Goal: Communication & Community: Share content

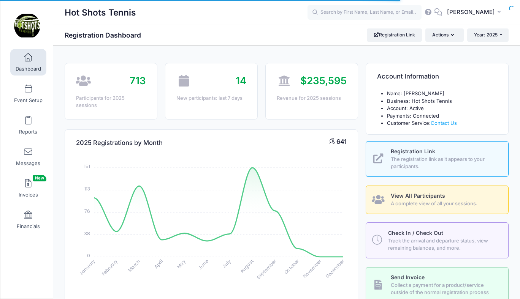
select select
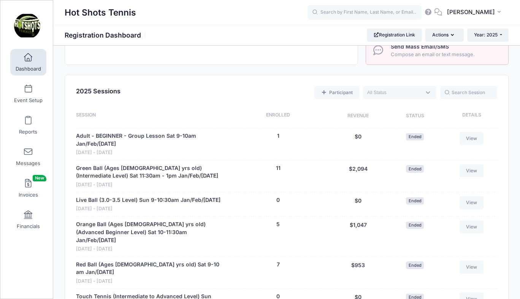
scroll to position [292, 0]
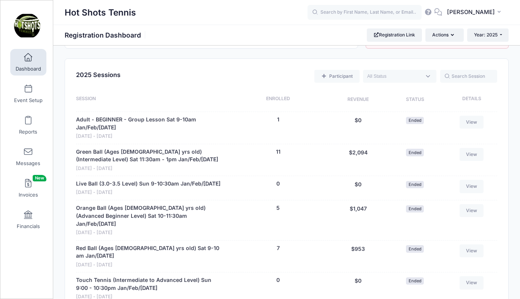
drag, startPoint x: 280, startPoint y: 80, endPoint x: 538, endPoint y: 79, distance: 258.4
click at [297, 43] on div "Hot Shots Tennis Registration Dashboard Registration Link Actions Year: 2025 Ye…" at bounding box center [286, 35] width 467 height 21
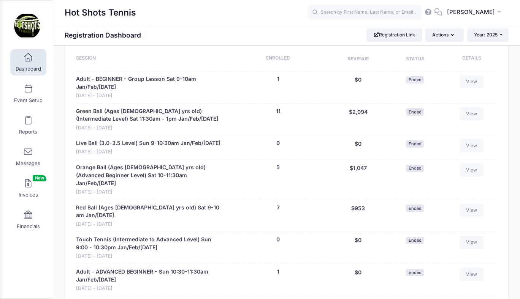
scroll to position [334, 0]
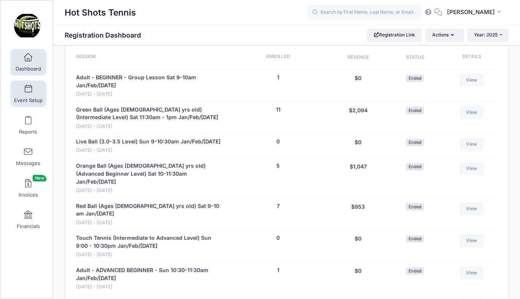
click at [28, 93] on span at bounding box center [28, 89] width 0 height 8
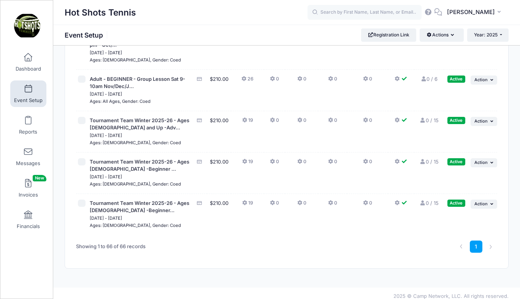
scroll to position [2577, 0]
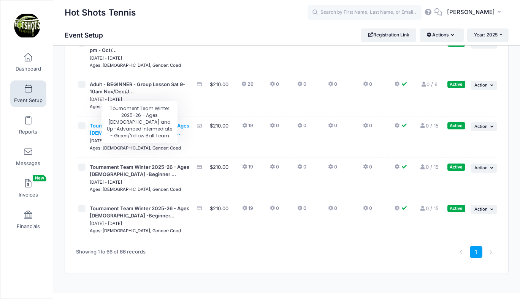
click at [126, 136] on span "Tournament Team Winter 2025-26 - Ages 11 and Up -Adv..." at bounding box center [140, 130] width 100 height 14
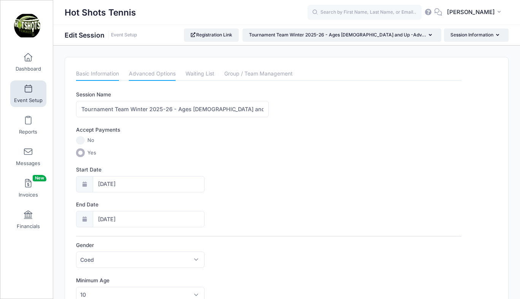
click at [150, 74] on link "Advanced Options" at bounding box center [152, 74] width 47 height 14
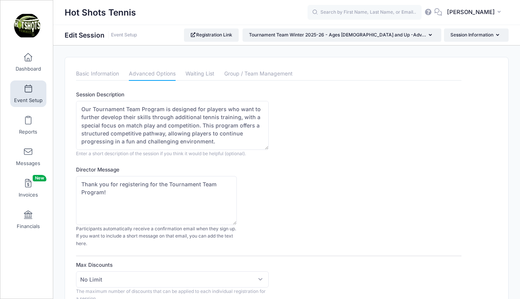
scroll to position [40, 0]
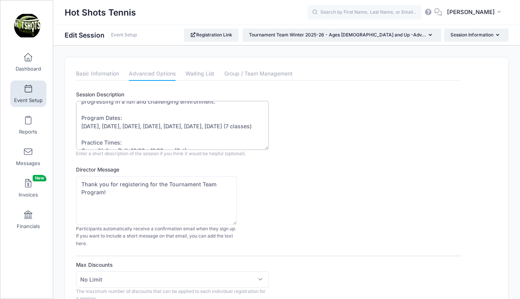
drag, startPoint x: 81, startPoint y: 124, endPoint x: 232, endPoint y: 136, distance: 151.3
click at [232, 136] on textarea "Our Tournament Team Program is designed for players who want to further develop…" at bounding box center [172, 125] width 193 height 49
click at [29, 62] on link "Dashboard" at bounding box center [28, 62] width 36 height 27
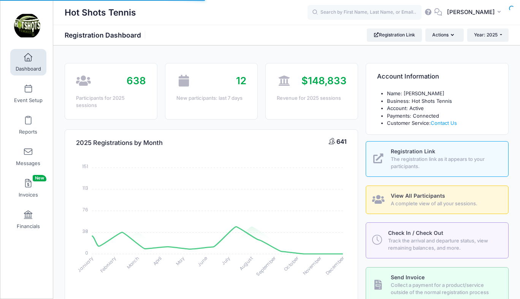
click at [28, 154] on span at bounding box center [28, 152] width 0 height 8
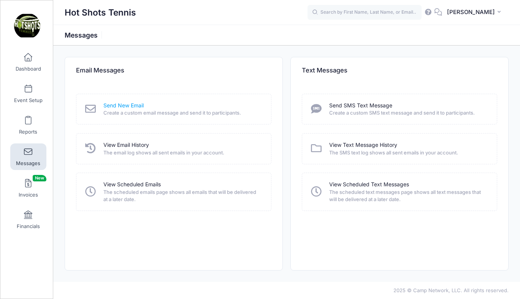
click at [124, 105] on link "Send New Email" at bounding box center [123, 106] width 40 height 8
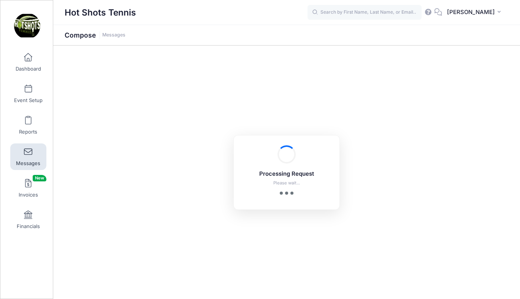
select select "2025"
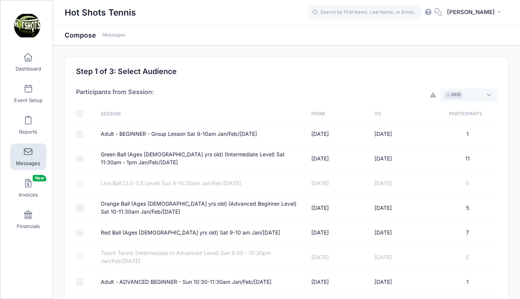
click at [79, 114] on input "checkbox" at bounding box center [80, 114] width 8 height 8
checkbox input "true"
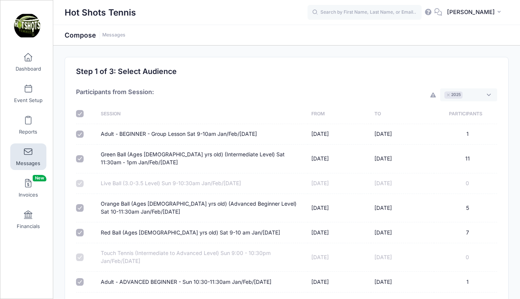
checkbox input "true"
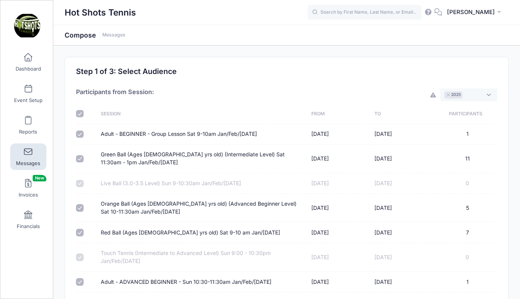
checkbox input "true"
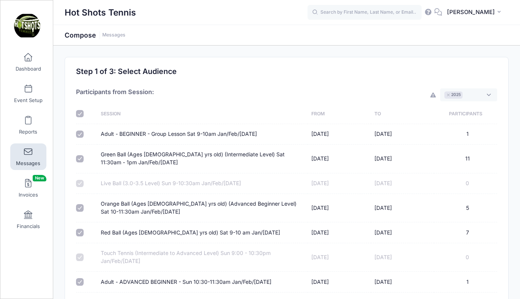
checkbox input "true"
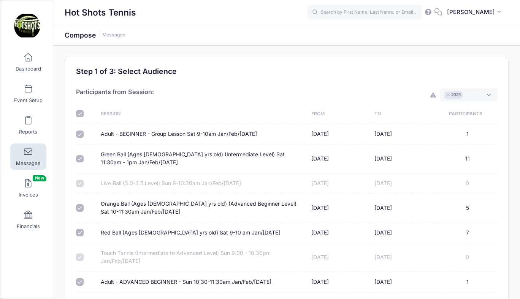
checkbox input "true"
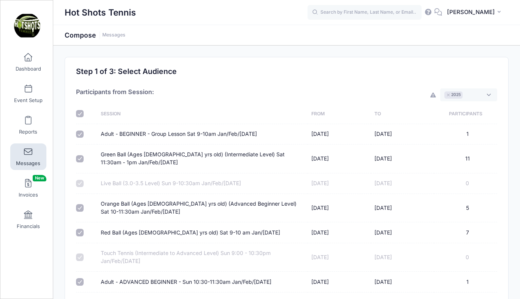
checkbox input "true"
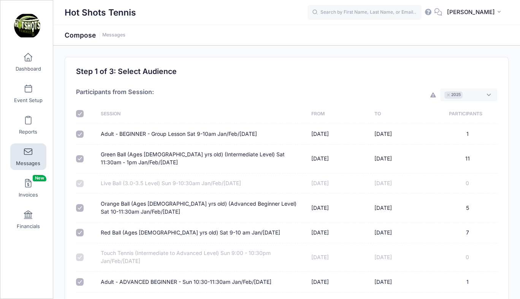
checkbox input "true"
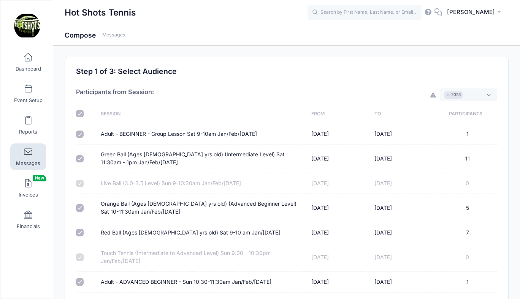
checkbox input "true"
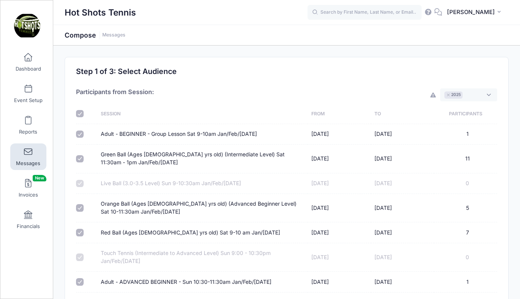
checkbox input "true"
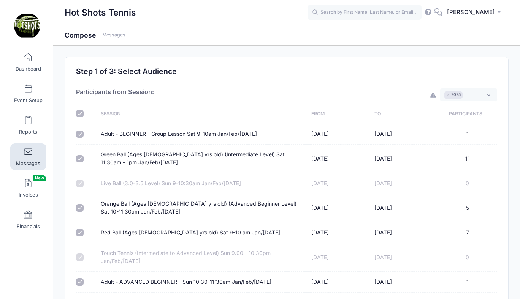
checkbox input "true"
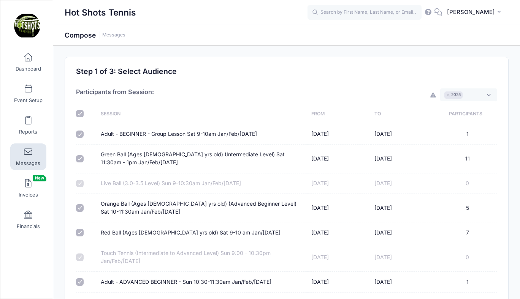
checkbox input "true"
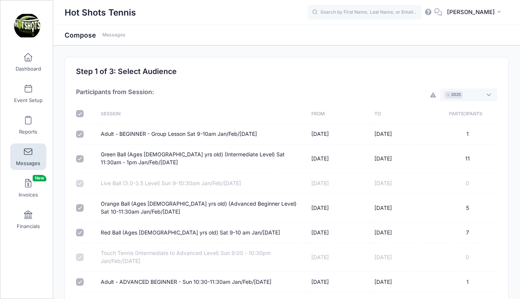
checkbox input "true"
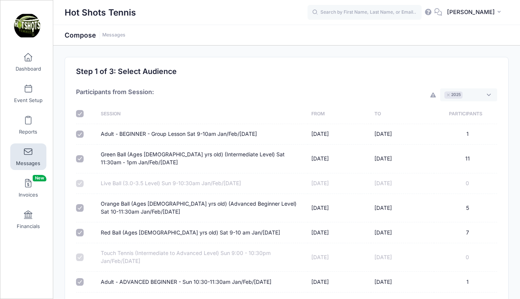
checkbox input "true"
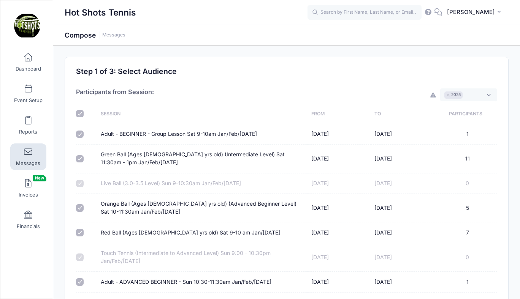
checkbox input "true"
click at [79, 114] on input "checkbox" at bounding box center [80, 114] width 8 height 8
checkbox input "false"
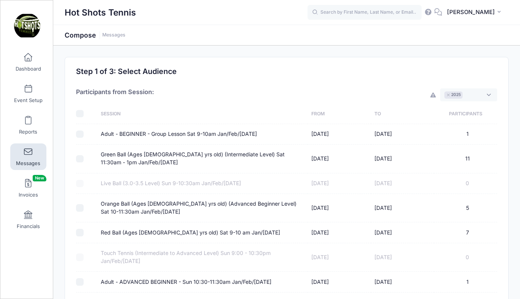
checkbox input "false"
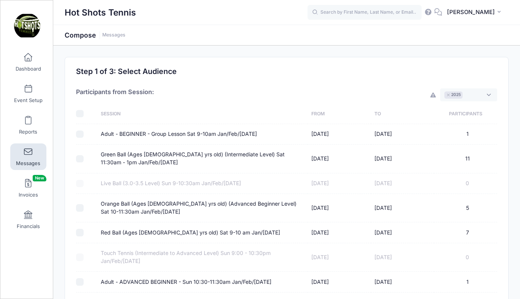
checkbox input "false"
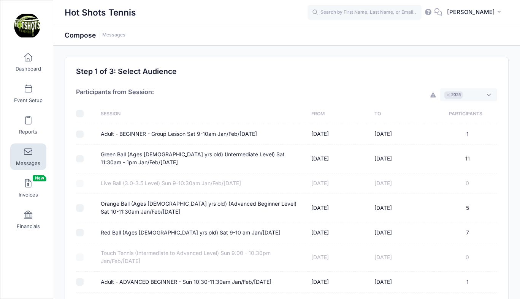
checkbox input "false"
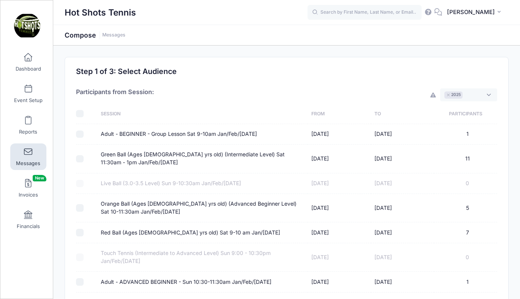
checkbox input "false"
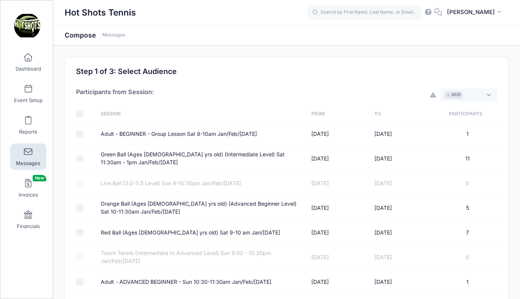
checkbox input "false"
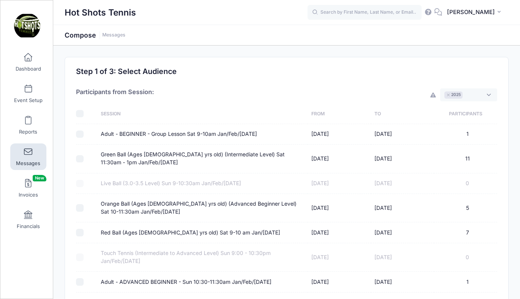
checkbox input "false"
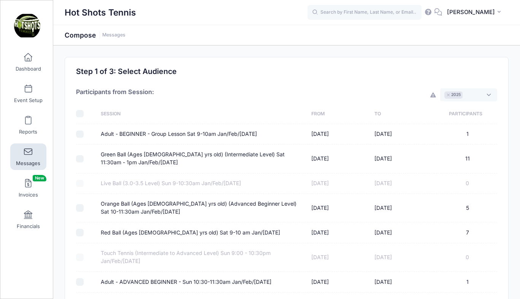
checkbox input "false"
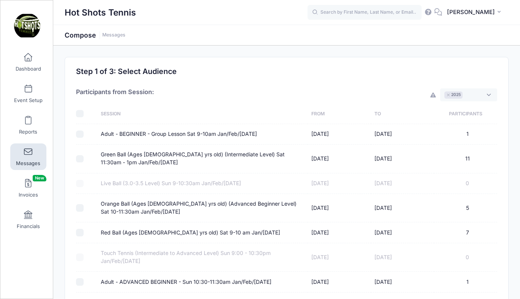
checkbox input "false"
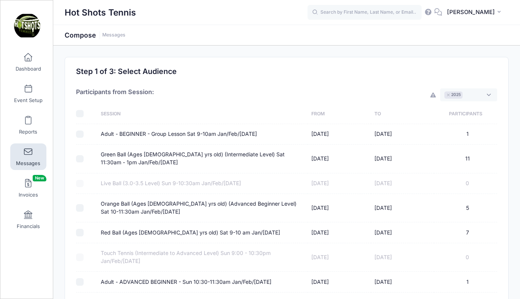
checkbox input "false"
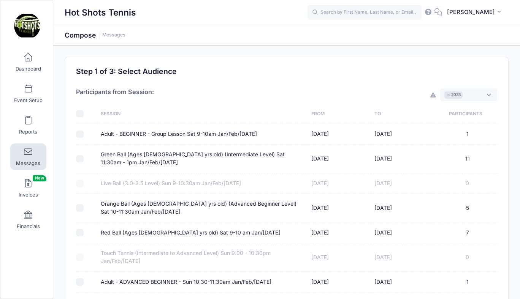
checkbox input "false"
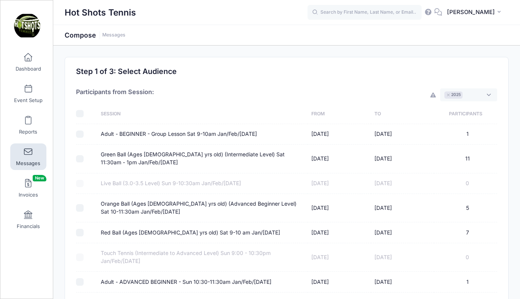
checkbox input "false"
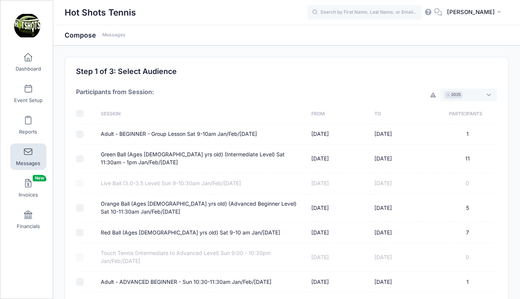
checkbox input "false"
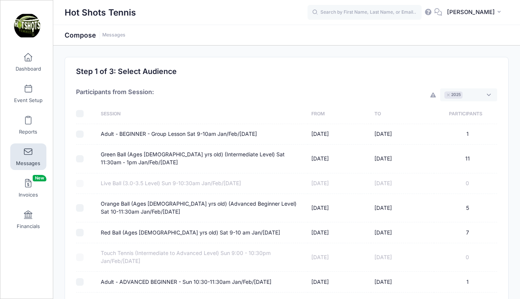
checkbox input "false"
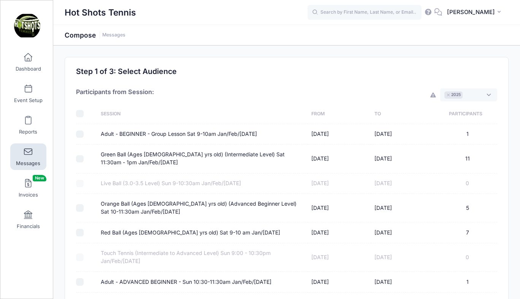
checkbox input "false"
click at [470, 95] on span "× 2025" at bounding box center [468, 95] width 57 height 13
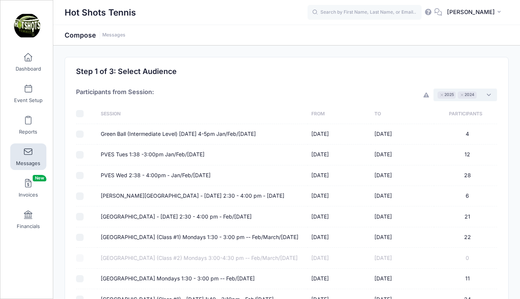
click at [79, 112] on input "checkbox" at bounding box center [80, 114] width 8 height 8
checkbox input "true"
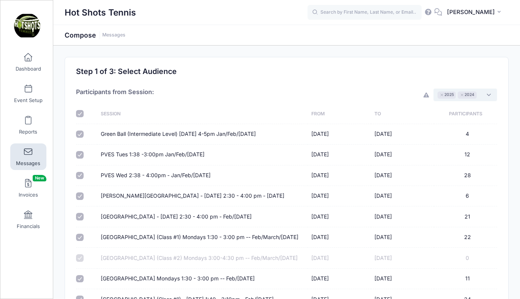
checkbox input "true"
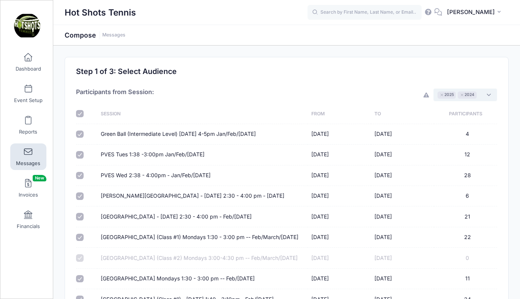
checkbox input "true"
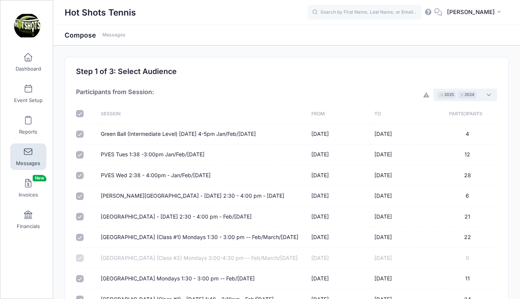
checkbox input "true"
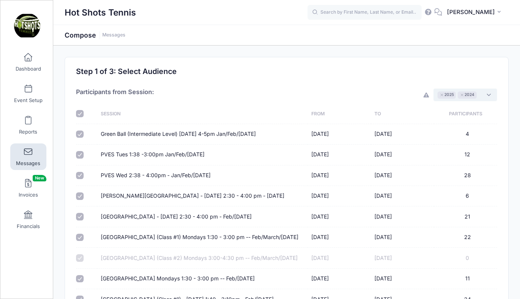
checkbox input "true"
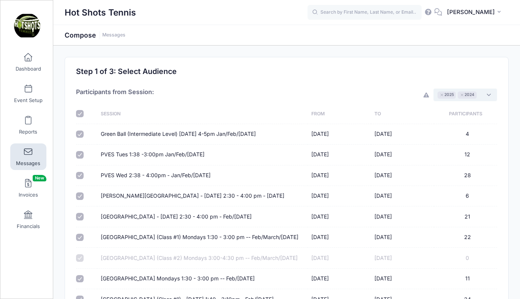
checkbox input "true"
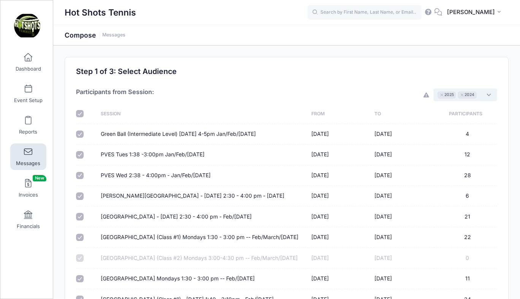
checkbox input "true"
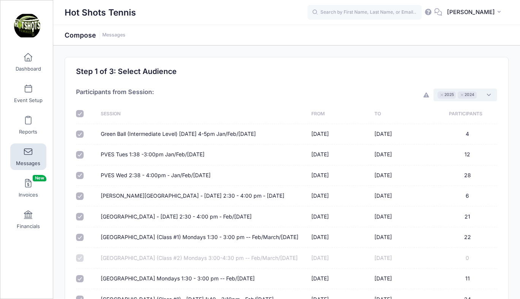
checkbox input "true"
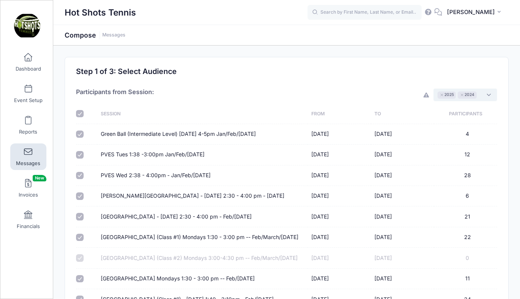
checkbox input "true"
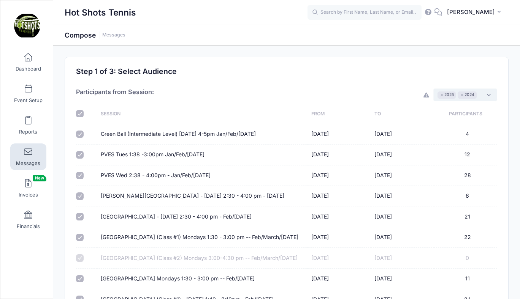
checkbox input "true"
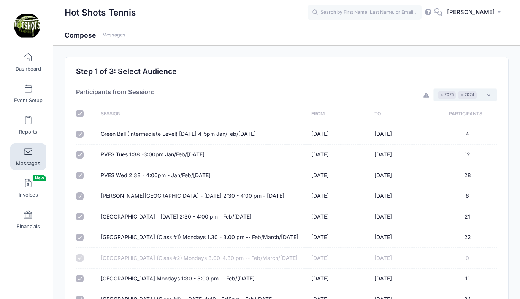
checkbox input "true"
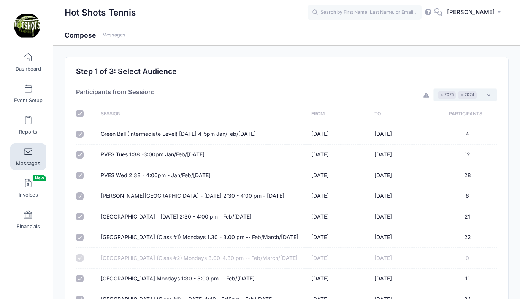
checkbox input "true"
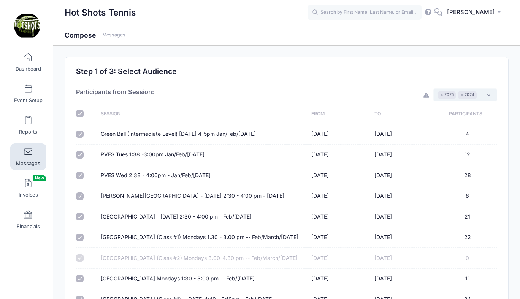
checkbox input "true"
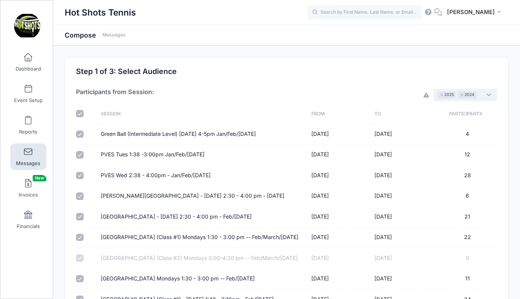
checkbox input "true"
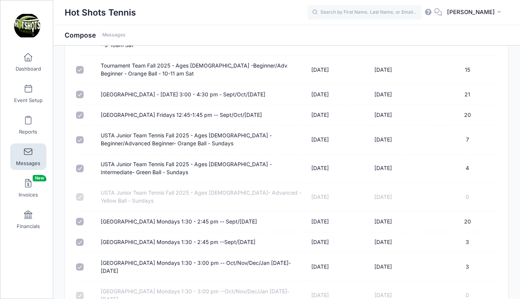
scroll to position [3528, 0]
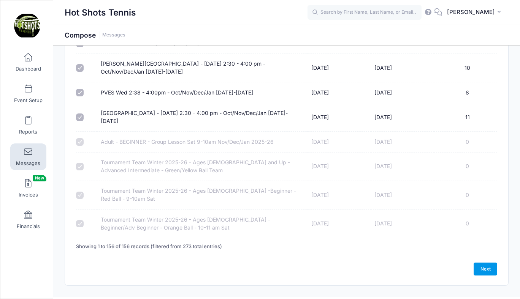
click at [481, 263] on link "Next" at bounding box center [485, 269] width 24 height 13
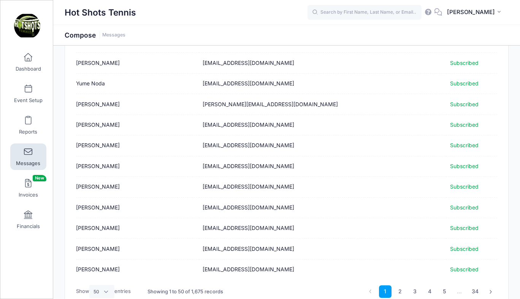
scroll to position [932, 0]
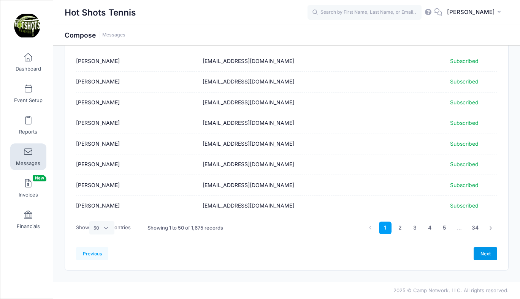
click at [480, 252] on link "Next" at bounding box center [485, 253] width 24 height 13
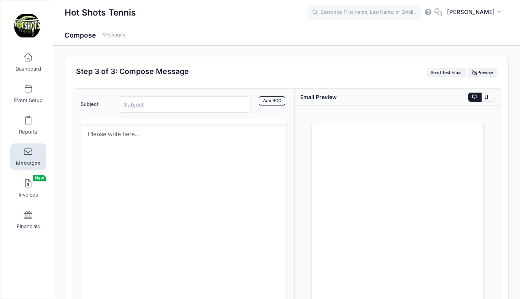
scroll to position [0, 0]
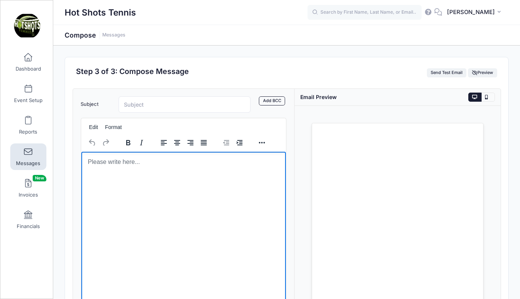
click at [181, 172] on html at bounding box center [183, 162] width 204 height 21
click at [138, 172] on html at bounding box center [183, 162] width 204 height 21
click at [117, 172] on html at bounding box center [183, 162] width 204 height 21
click at [126, 172] on html at bounding box center [183, 162] width 204 height 21
paste body "Rich Text Area. Press ALT-0 for help."
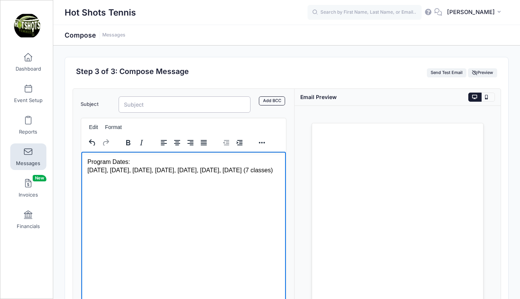
click at [158, 104] on input "Subject" at bounding box center [185, 105] width 132 height 16
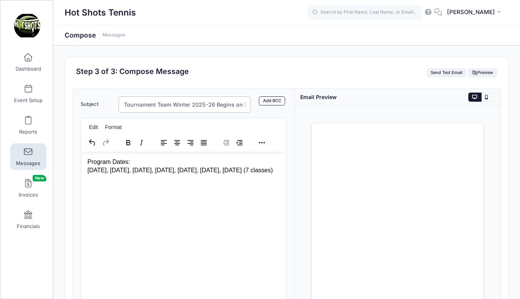
click at [124, 103] on input "Tournament Team Winter 2025-26 Begins on Nov 1st" at bounding box center [185, 105] width 132 height 16
click at [127, 181] on html "Program Dates: Nov 1, Nov 8, Nov 15, Dec 6, Dec 13, Jan 10, Jan 17 (7 classes)" at bounding box center [183, 166] width 204 height 29
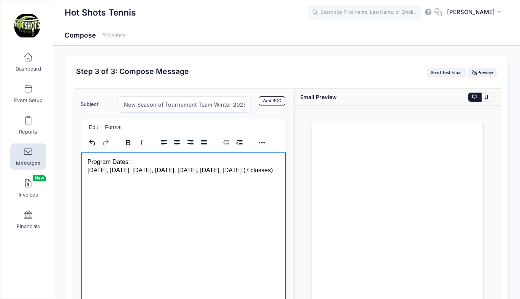
click at [125, 181] on html "Program Dates: Nov 1, Nov 8, Nov 15, Dec 6, Dec 13, Jan 10, Jan 17 (7 classes)" at bounding box center [183, 166] width 204 height 29
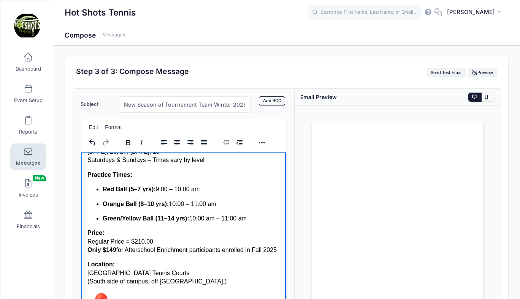
scroll to position [350, 0]
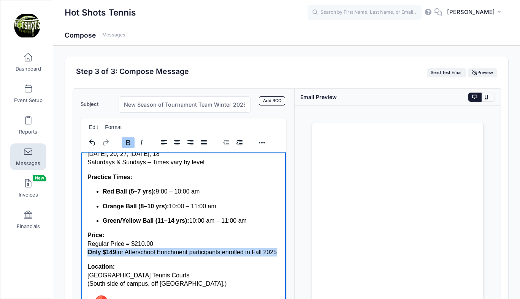
drag, startPoint x: 87, startPoint y: 244, endPoint x: 112, endPoint y: 257, distance: 28.4
click at [112, 257] on body "Program Dates: Nov 1, Nov 8, Nov 15, Dec 6, Dec 13, Jan 10, Jan 17 (7 classes) …" at bounding box center [183, 70] width 192 height 524
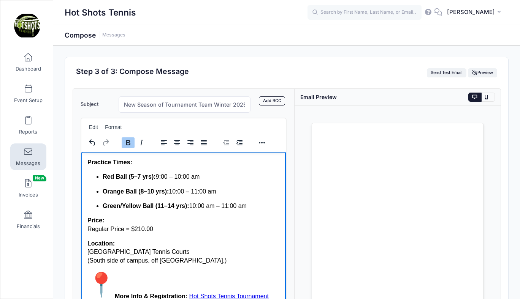
scroll to position [29, 0]
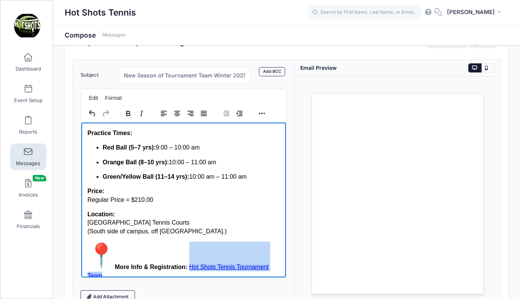
drag, startPoint x: 188, startPoint y: 259, endPoint x: 203, endPoint y: 270, distance: 17.9
click at [203, 270] on p "More Info & Registration: Hot Shots Tennis Tournament Team" at bounding box center [183, 261] width 192 height 38
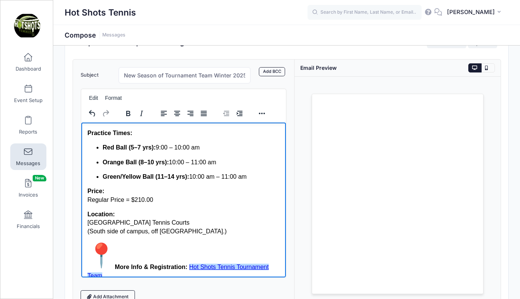
scroll to position [356, 0]
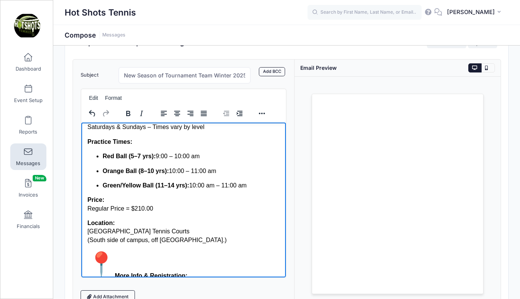
click at [210, 231] on p "Location: Westchester High School Tennis Courts (South side of campus, off 91st…" at bounding box center [183, 231] width 192 height 25
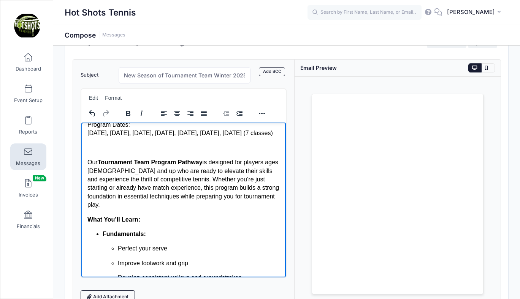
scroll to position [0, 0]
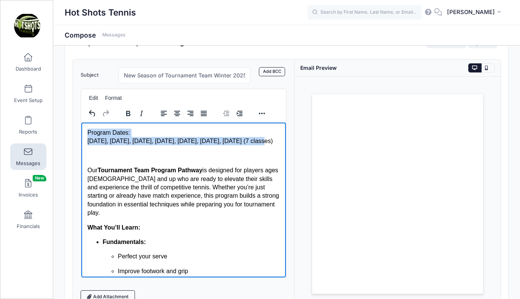
drag, startPoint x: 87, startPoint y: 133, endPoint x: 260, endPoint y: 141, distance: 173.1
click at [260, 141] on p "Program Dates: Nov 1, Nov 8, Nov 15, Dec 6, Dec 13, Jan 10, Jan 17 (7 classes)" at bounding box center [183, 136] width 192 height 17
copy p "Program Dates: Nov 1, Nov 8, Nov 15, Dec 6, Dec 13, Jan 10, Jan 17 (7 classes)"
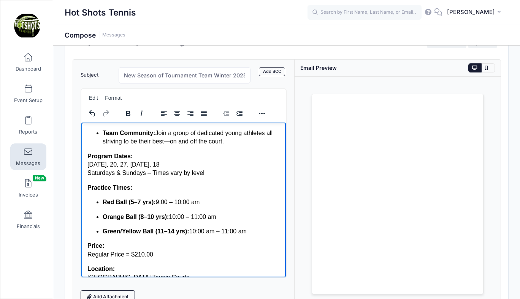
scroll to position [306, 0]
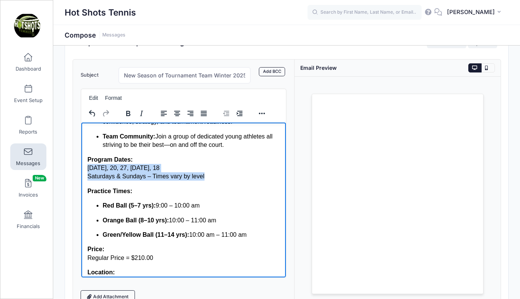
drag, startPoint x: 87, startPoint y: 159, endPoint x: 214, endPoint y: 166, distance: 127.1
click at [214, 166] on p "Program Dates: Sept 6, 13, 20, 27, Oct 4, 11, 18 Saturdays & Sundays – Times va…" at bounding box center [183, 167] width 192 height 25
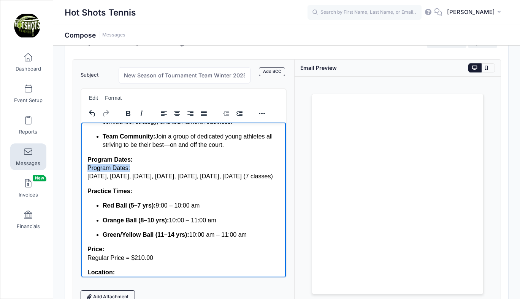
drag, startPoint x: 133, startPoint y: 162, endPoint x: 88, endPoint y: 161, distance: 45.2
click at [88, 161] on p "Program Dates: Program Dates: Nov 1, Nov 8, Nov 15, Dec 6, Dec 13, Jan 10, Jan …" at bounding box center [183, 167] width 192 height 25
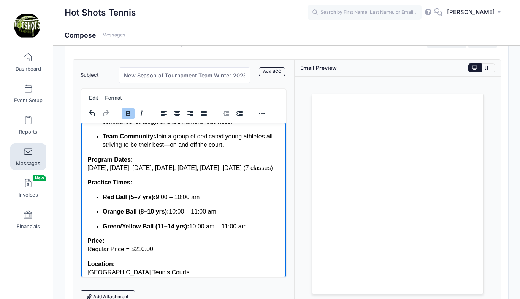
click at [227, 158] on p "Program Dates: Nov 1, Nov 8, Nov 15, Dec 6, Dec 13, Jan 10, Jan 17 (7 classes)" at bounding box center [183, 163] width 192 height 17
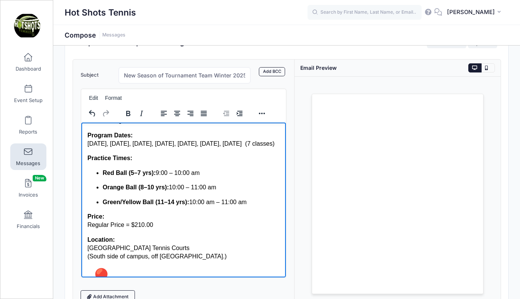
scroll to position [347, 0]
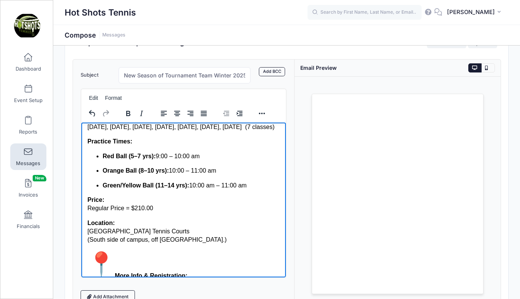
click at [204, 271] on p "More Info & Registration:" at bounding box center [183, 265] width 192 height 30
drag, startPoint x: 189, startPoint y: 266, endPoint x: 244, endPoint y: 268, distance: 55.1
click at [244, 268] on p "More Info & Registration: Hot Shots Tennis" at bounding box center [183, 265] width 192 height 30
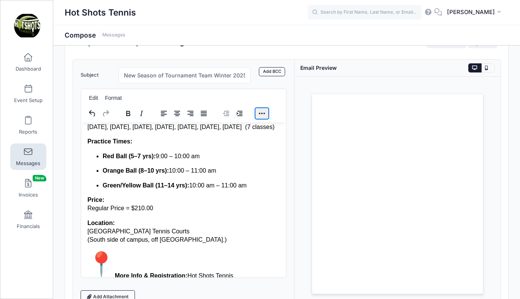
click at [260, 114] on button "Reveal or hide additional toolbar items" at bounding box center [261, 113] width 13 height 11
click at [245, 127] on button "Insert/edit link" at bounding box center [244, 128] width 13 height 11
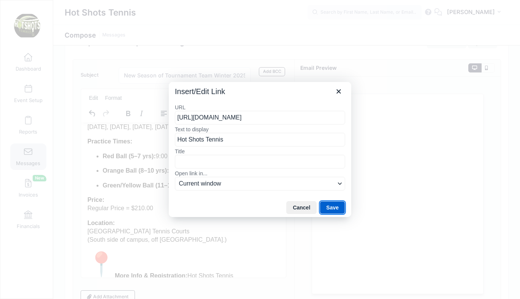
scroll to position [0, 0]
click at [328, 206] on button "Save" at bounding box center [332, 207] width 25 height 13
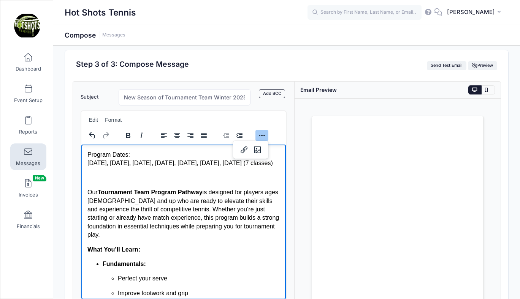
scroll to position [7, 0]
click at [89, 193] on p "Our Tournament Team Program Pathway is designed for players ages 5 and up who a…" at bounding box center [183, 213] width 192 height 51
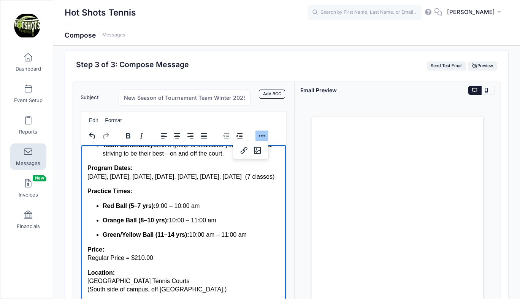
scroll to position [286, 0]
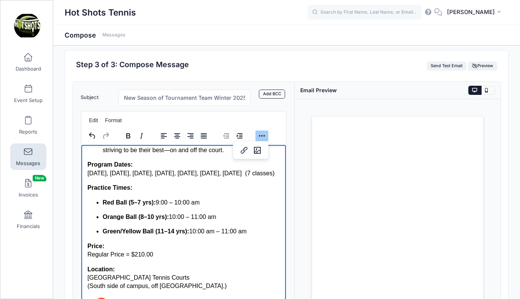
click at [146, 165] on p "Program Dates: Nov 1, Nov 8, Nov 15, Dec 6, Dec 13, Jan 10, Jan 17 (7 classes)" at bounding box center [183, 168] width 192 height 17
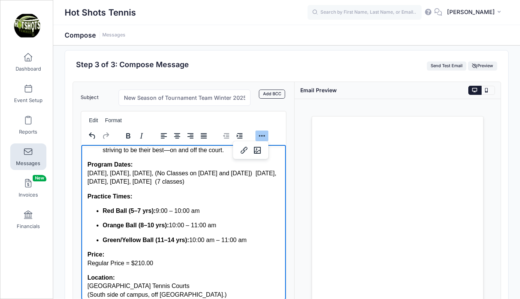
click at [87, 174] on p "Program Dates: Nov 1, Nov 8, Nov 15, (No Classes on Nov 22 and 29) Dec 6, Dec 1…" at bounding box center [183, 172] width 192 height 25
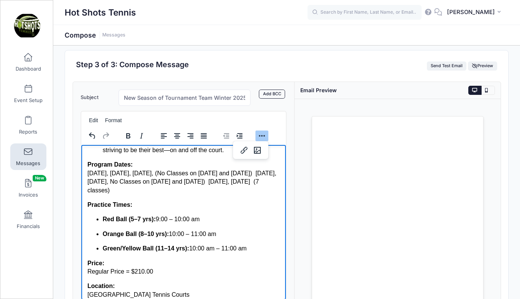
click at [212, 173] on p "Program Dates: Nov 1, Nov 8, Nov 15, (No Classes on Nov 22 and 29) Dec 6, Dec 1…" at bounding box center [183, 177] width 192 height 34
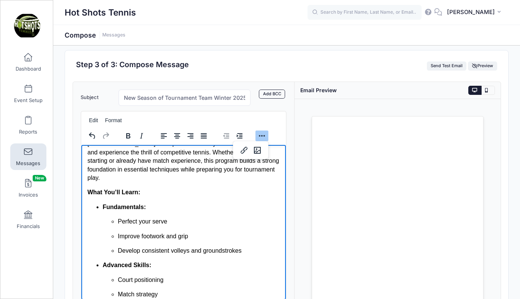
scroll to position [0, 0]
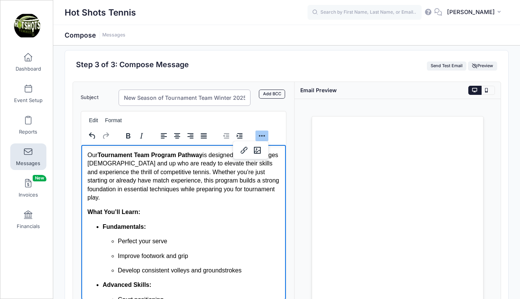
click at [200, 97] on input "New Season of Tournament Team Winter 2025-26 Begins on Nov 1st" at bounding box center [185, 98] width 132 height 16
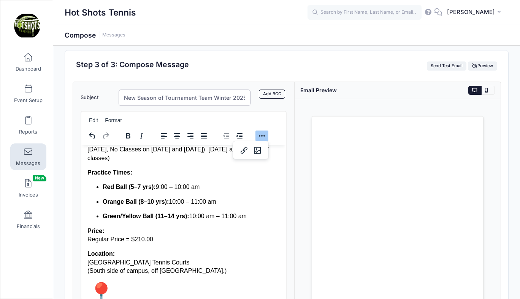
scroll to position [101, 0]
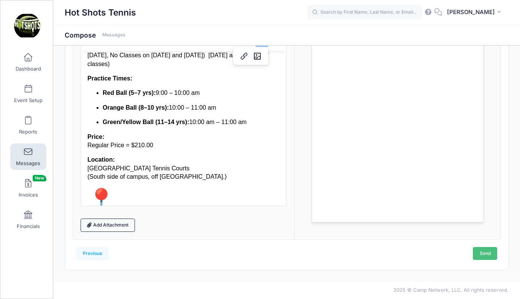
click at [481, 255] on link "Send" at bounding box center [485, 253] width 24 height 13
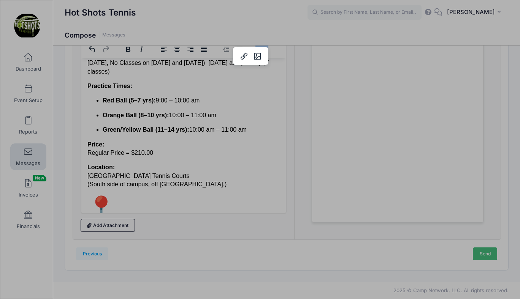
scroll to position [0, 0]
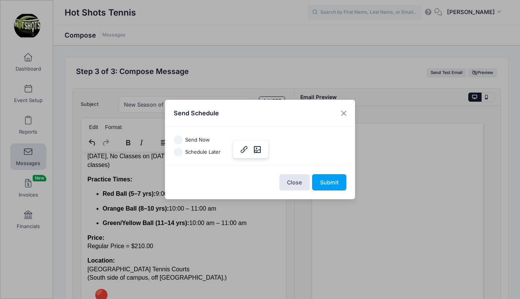
click at [178, 152] on input "Schedule Later" at bounding box center [178, 152] width 9 height 9
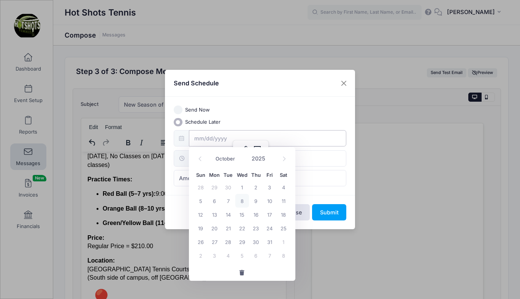
click at [206, 138] on input "text" at bounding box center [268, 138] width 158 height 16
click at [257, 201] on span "9" at bounding box center [256, 201] width 14 height 14
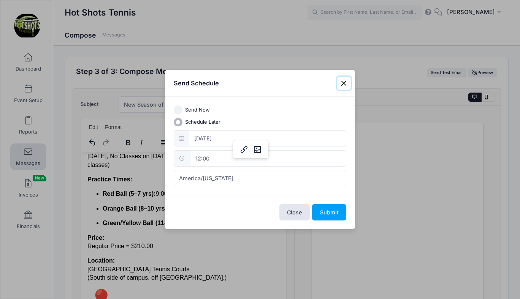
click at [216, 163] on input "12:00" at bounding box center [268, 158] width 156 height 16
click at [288, 157] on input "12:00" at bounding box center [268, 158] width 156 height 16
click at [308, 178] on span "America/New York" at bounding box center [260, 178] width 173 height 16
click at [329, 214] on button "Submit" at bounding box center [329, 212] width 34 height 16
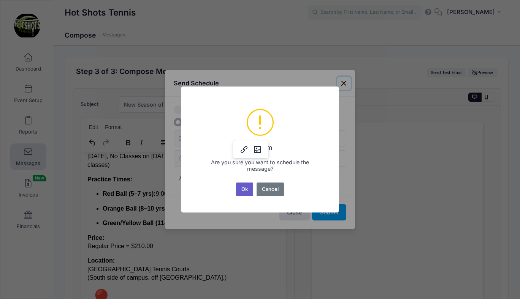
click at [243, 190] on button "Ok" at bounding box center [244, 190] width 17 height 14
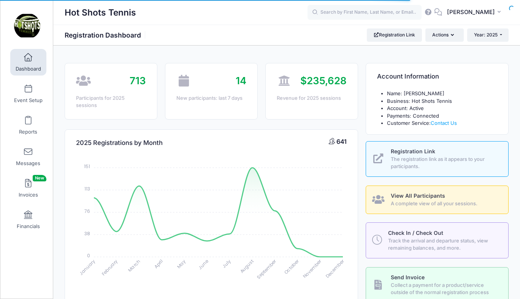
select select
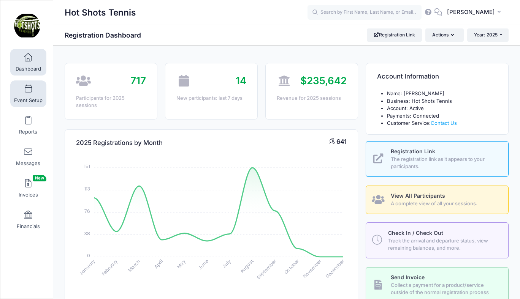
click at [30, 97] on link "Event Setup" at bounding box center [28, 94] width 36 height 27
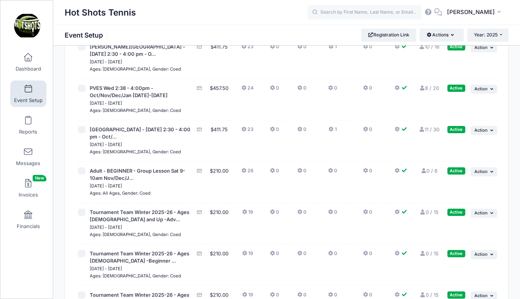
scroll to position [2610, 0]
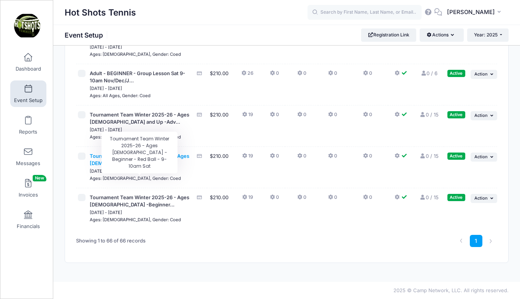
click at [144, 155] on span "Tournament Team Winter 2025-26 - Ages [DEMOGRAPHIC_DATA] -Beginner ..." at bounding box center [140, 160] width 100 height 14
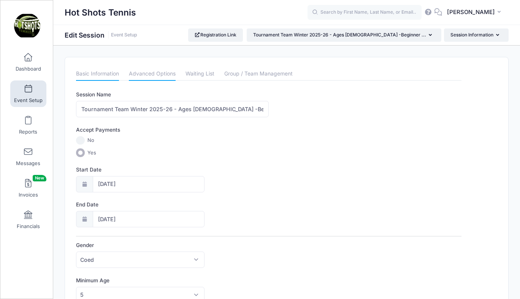
click at [150, 73] on link "Advanced Options" at bounding box center [152, 74] width 47 height 14
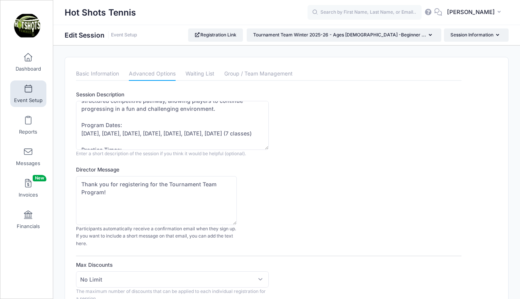
scroll to position [41, 0]
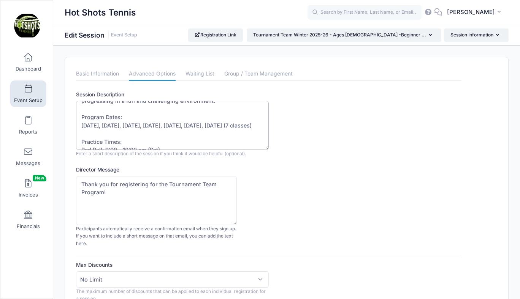
drag, startPoint x: 82, startPoint y: 117, endPoint x: 247, endPoint y: 129, distance: 165.8
click at [247, 129] on textarea "Our Tournament Team Program is designed for players who want to further develop…" at bounding box center [172, 125] width 193 height 49
click at [28, 60] on span at bounding box center [28, 58] width 0 height 8
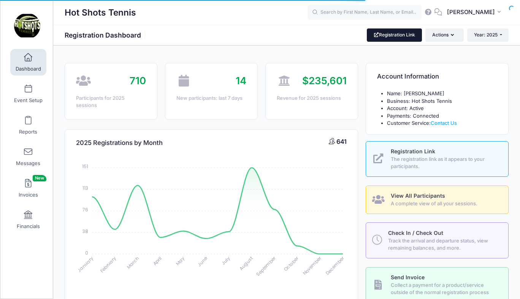
select select
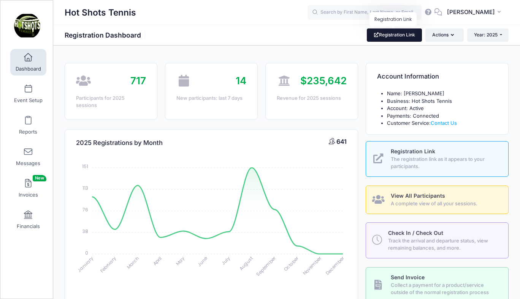
click at [391, 35] on link "Registration Link" at bounding box center [394, 35] width 55 height 13
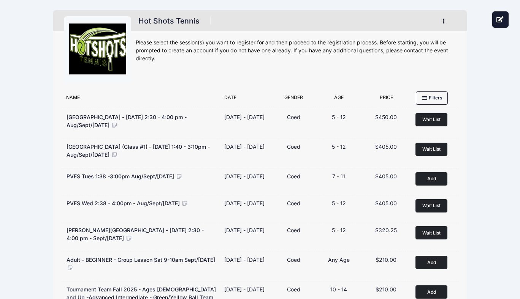
click at [258, 14] on nav "Hot Shots Tennis Register My Profile My Events Settings Announcements Logout" at bounding box center [296, 22] width 320 height 21
click at [236, 62] on div "Please select the session(s) you want to register for and then proceed to the r…" at bounding box center [296, 51] width 320 height 24
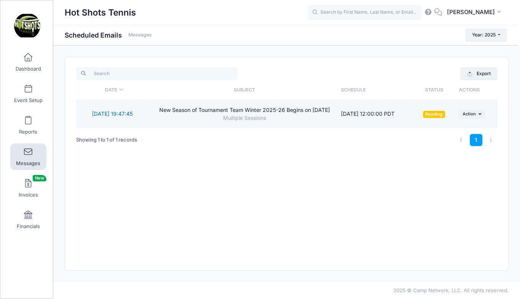
click at [116, 111] on link "10/8/2025 19:47:45" at bounding box center [112, 114] width 41 height 6
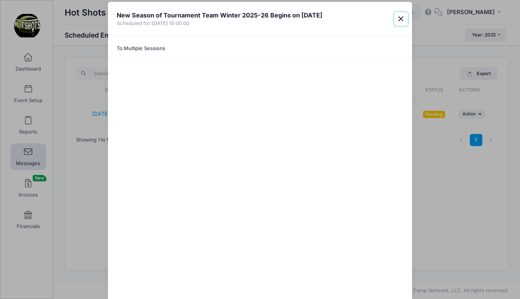
click at [400, 18] on button "Close" at bounding box center [401, 19] width 14 height 14
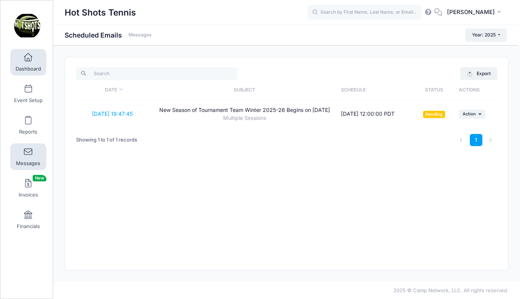
click at [28, 61] on span at bounding box center [28, 58] width 0 height 8
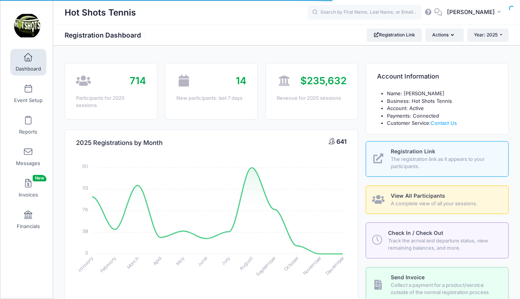
select select
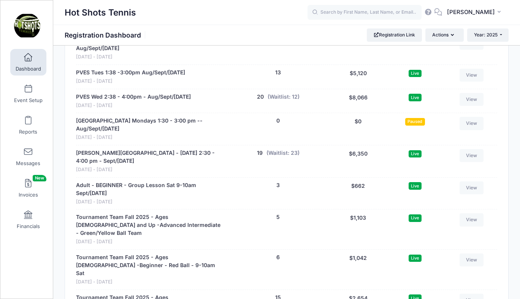
scroll to position [1595, 0]
click at [280, 149] on button "(Waitlist: 23)" at bounding box center [282, 153] width 33 height 8
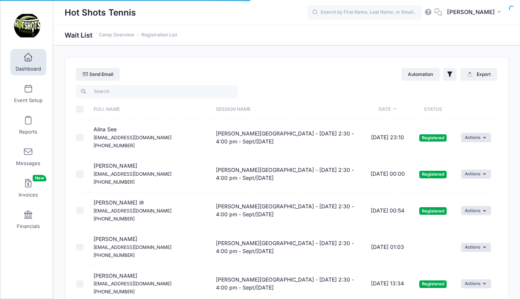
select select "50"
click at [79, 108] on input "\a \a \a \a" at bounding box center [80, 110] width 8 height 8
checkbox input "true"
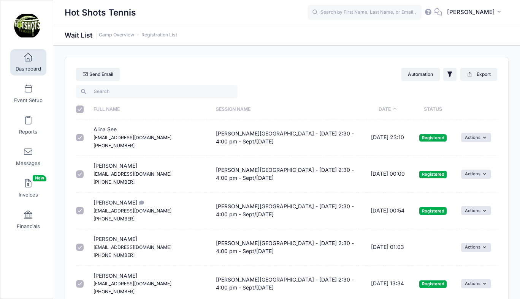
checkbox input "true"
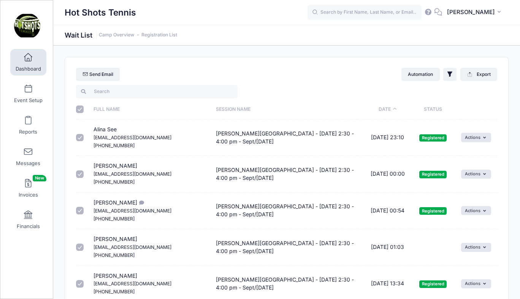
checkbox input "true"
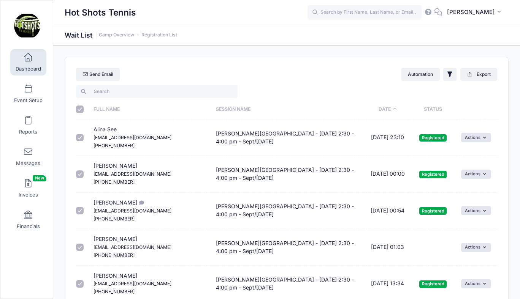
checkbox input "true"
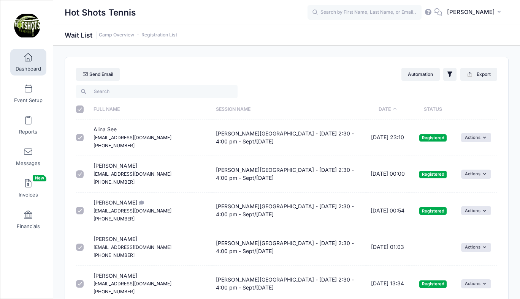
checkbox input "true"
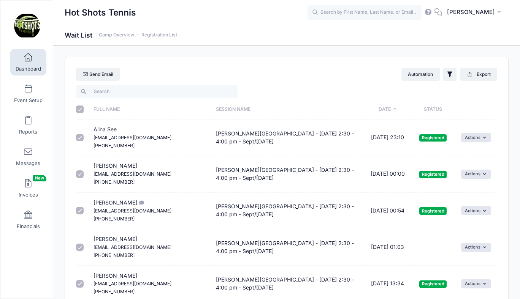
checkbox input "true"
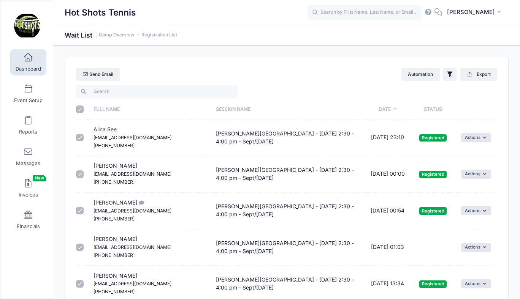
checkbox input "true"
click at [80, 136] on input "checkbox" at bounding box center [80, 138] width 8 height 8
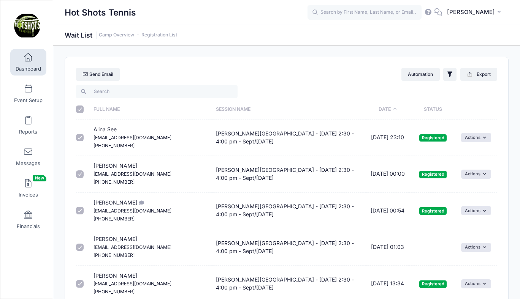
checkbox input "false"
click at [78, 173] on input "checkbox" at bounding box center [80, 175] width 8 height 8
checkbox input "false"
click at [79, 211] on input "checkbox" at bounding box center [80, 211] width 8 height 8
checkbox input "false"
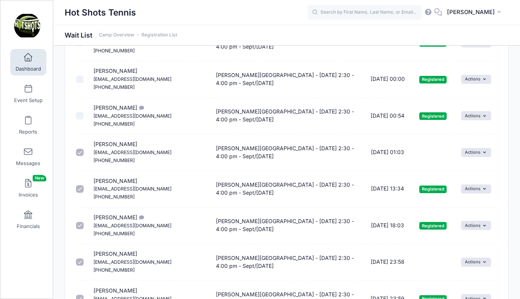
scroll to position [98, 0]
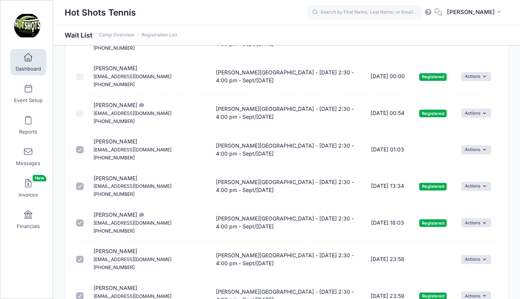
click at [81, 186] on input "checkbox" at bounding box center [80, 187] width 8 height 8
checkbox input "false"
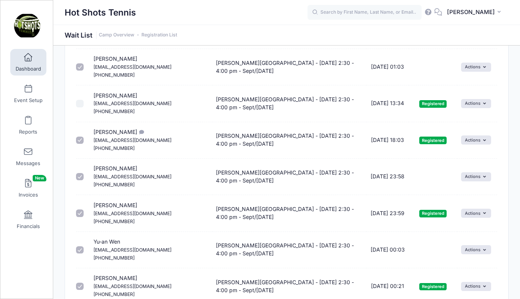
scroll to position [182, 0]
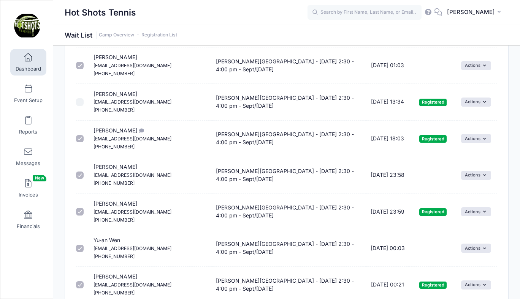
click at [81, 139] on input "checkbox" at bounding box center [80, 139] width 8 height 8
checkbox input "false"
click at [79, 212] on input "checkbox" at bounding box center [80, 212] width 8 height 8
checkbox input "false"
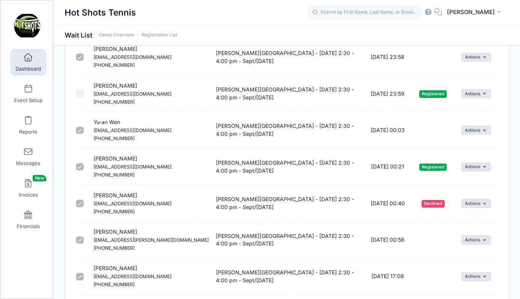
scroll to position [306, 0]
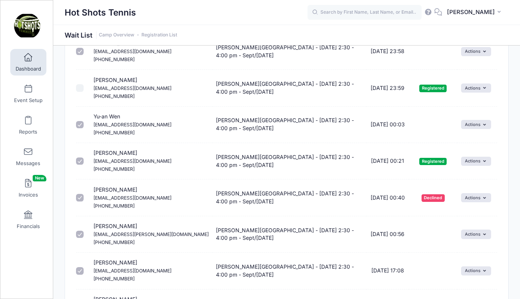
click at [79, 158] on input "checkbox" at bounding box center [80, 162] width 8 height 8
checkbox input "false"
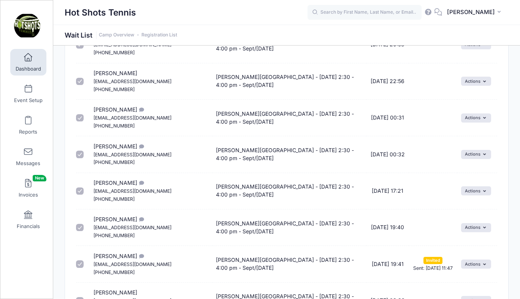
scroll to position [642, 0]
click at [81, 263] on input "checkbox" at bounding box center [80, 265] width 8 height 8
checkbox input "false"
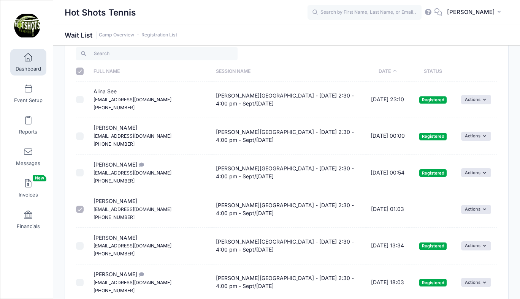
scroll to position [0, 0]
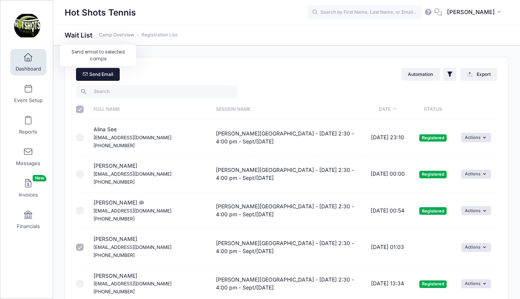
click at [101, 76] on link "Send Email" at bounding box center [98, 74] width 44 height 13
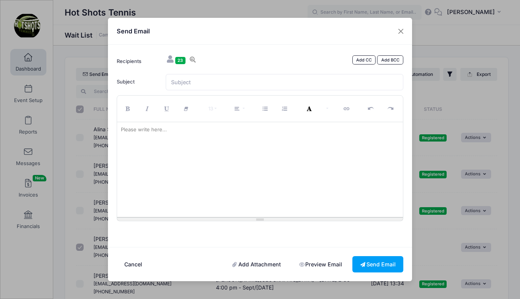
click at [167, 160] on div at bounding box center [260, 169] width 286 height 95
paste div
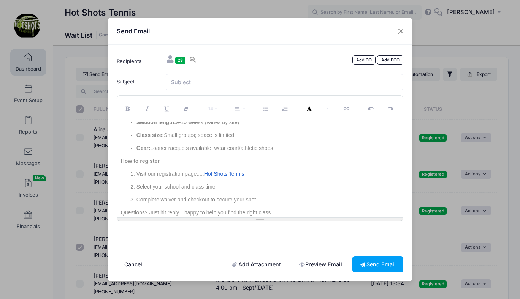
scroll to position [187, 0]
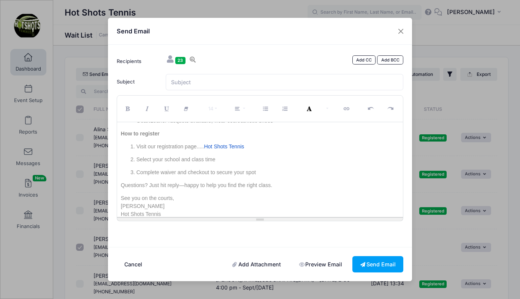
click at [238, 147] on link "Hot Shots Tennis" at bounding box center [224, 147] width 40 height 6
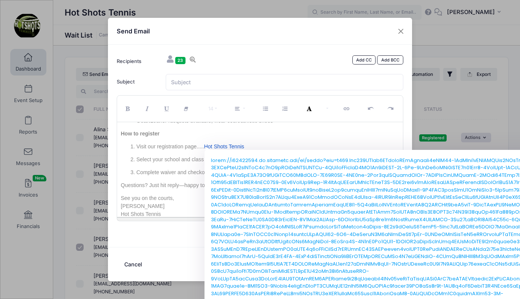
click at [263, 143] on p "Visit our registration page..... Hot Shots Tennis" at bounding box center [267, 147] width 263 height 8
click at [261, 145] on p "Visit our registration page..... Hot Shots Tennis" at bounding box center [267, 147] width 263 height 8
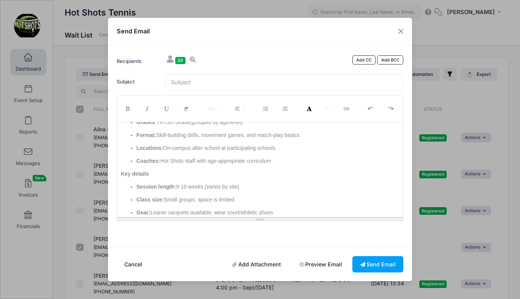
scroll to position [0, 0]
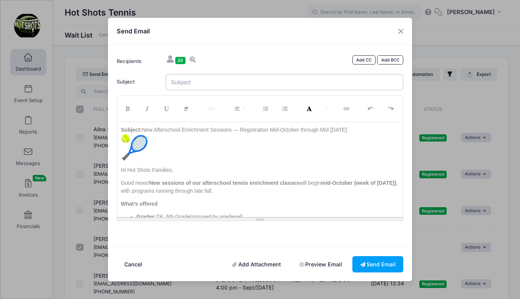
click at [215, 78] on input "Subject" at bounding box center [285, 82] width 238 height 16
paste input "New Afterschool Enrichment Sessions Available - October through January 2026"
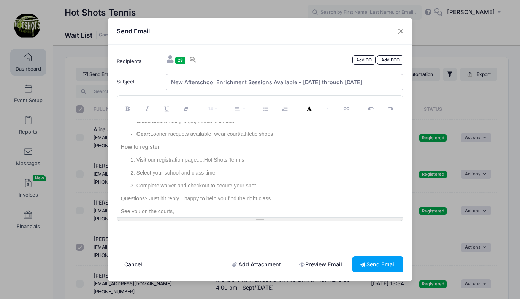
scroll to position [174, 0]
type input "New Afterschool Enrichment Sessions Available - October through January 2026"
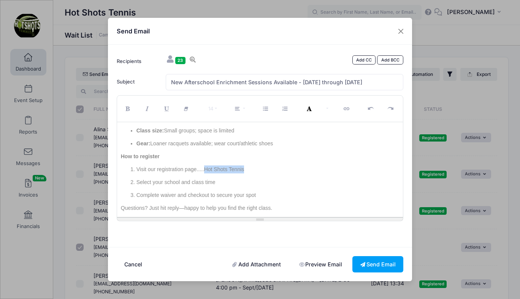
drag, startPoint x: 204, startPoint y: 169, endPoint x: 256, endPoint y: 169, distance: 51.7
click at [256, 169] on p "Visit our registration page.....Hot Shots Tennis" at bounding box center [267, 170] width 263 height 8
click at [350, 108] on button "Link (⌘+K)" at bounding box center [347, 109] width 20 height 22
type input "Hot Shots Tennis"
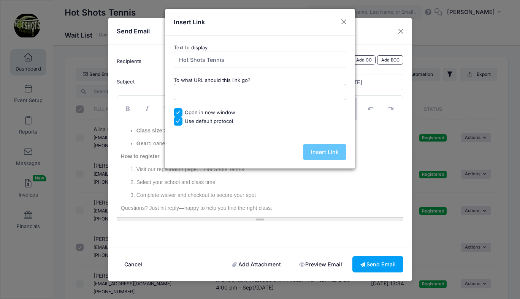
paste input "https://portal.campnetwork.com/Register/Register.php?camp_id=397395"
type input "https://portal.campnetwork.com/Register/Register.php?camp_id=397395"
click at [321, 153] on input "Insert Link" at bounding box center [324, 152] width 43 height 16
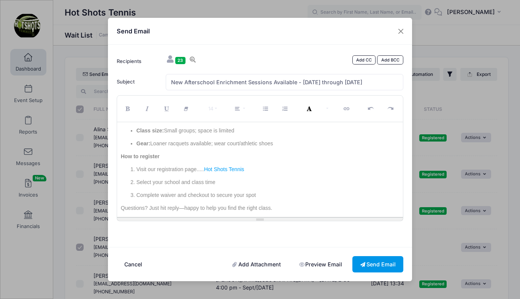
click at [375, 266] on button "Send Email" at bounding box center [377, 265] width 51 height 16
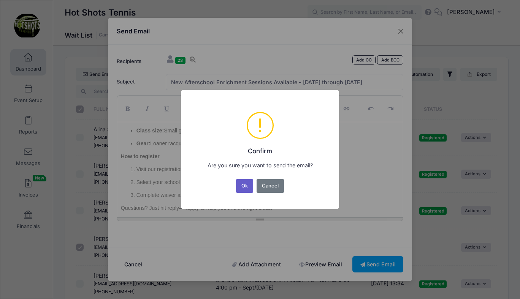
click at [246, 187] on button "Ok" at bounding box center [244, 186] width 17 height 14
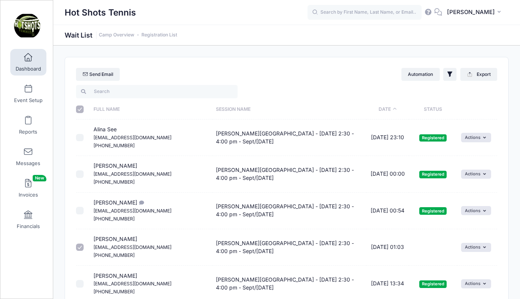
click at [27, 65] on link "Dashboard" at bounding box center [28, 62] width 36 height 27
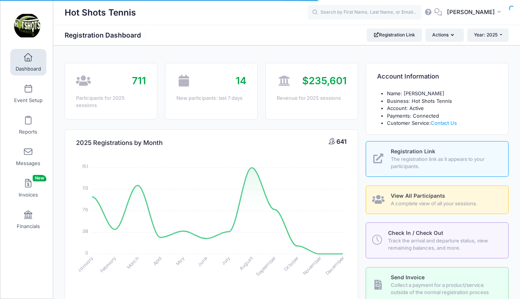
select select
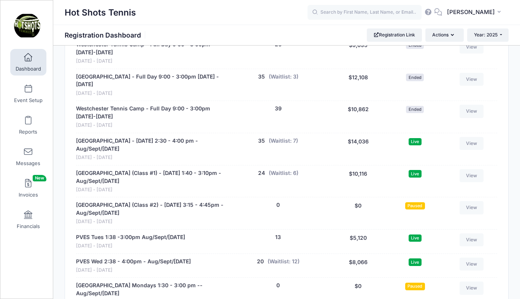
scroll to position [1425, 0]
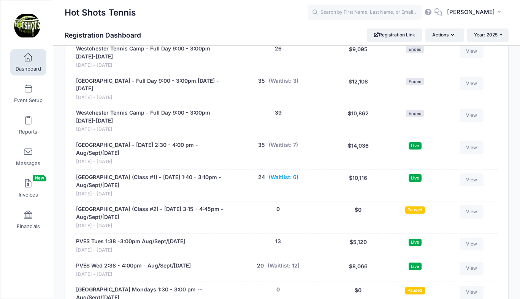
click at [283, 174] on button "(Waitlist: 6)" at bounding box center [284, 178] width 30 height 8
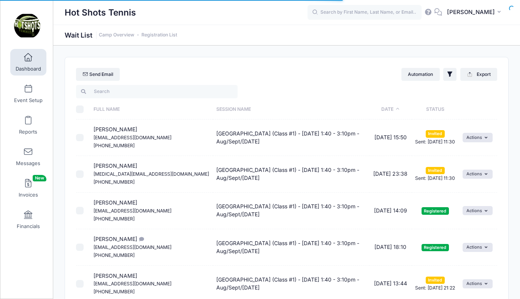
select select "50"
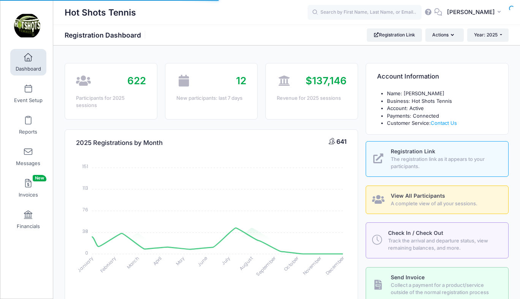
scroll to position [327, 0]
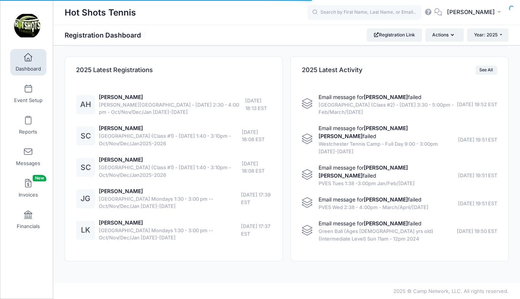
select select
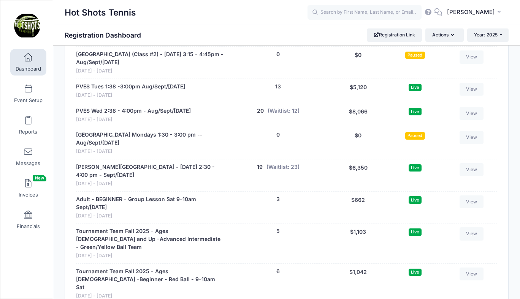
scroll to position [1581, 0]
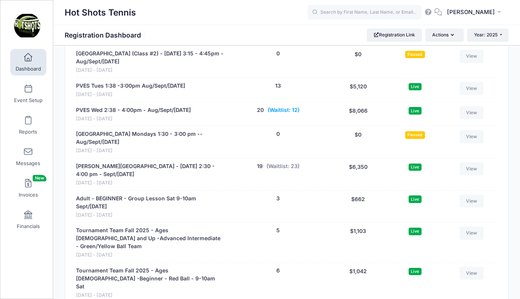
click at [277, 106] on button "(Waitlist: 12)" at bounding box center [284, 110] width 32 height 8
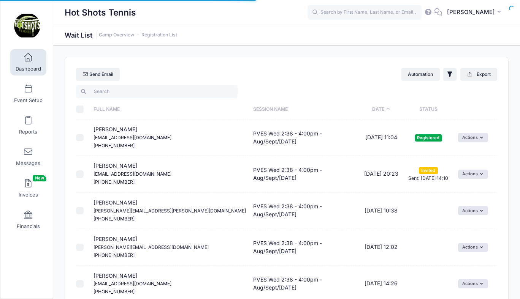
select select "50"
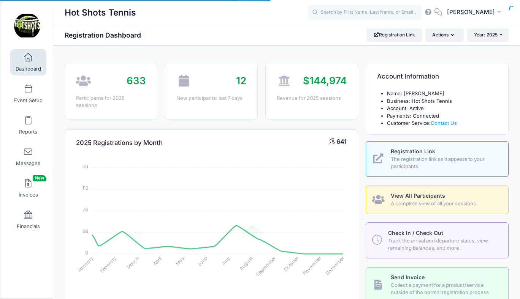
scroll to position [327, 0]
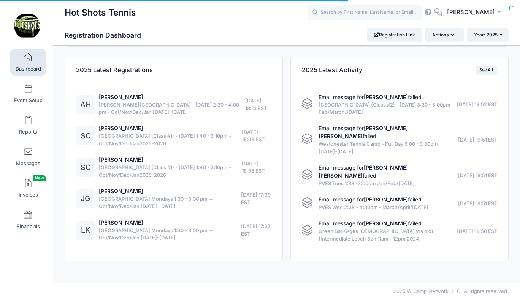
select select
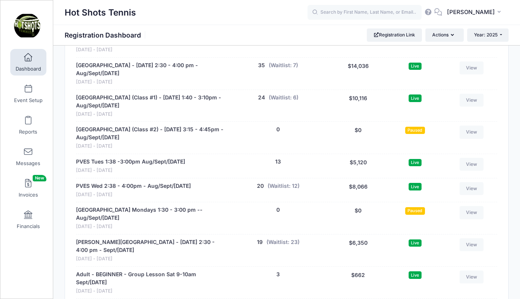
scroll to position [1503, 0]
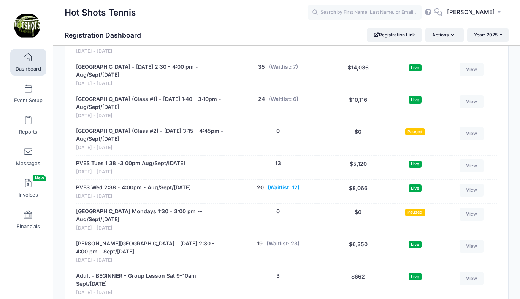
click at [280, 184] on button "(Waitlist: 12)" at bounding box center [284, 188] width 32 height 8
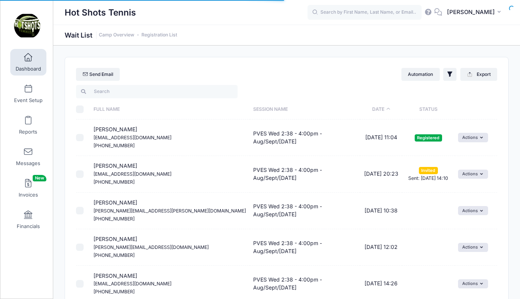
select select "50"
click at [80, 108] on input "\a \a \a \a" at bounding box center [80, 110] width 8 height 8
checkbox input "true"
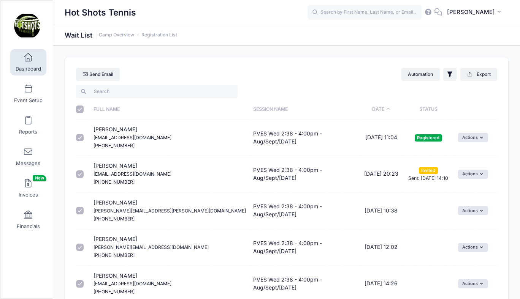
checkbox input "true"
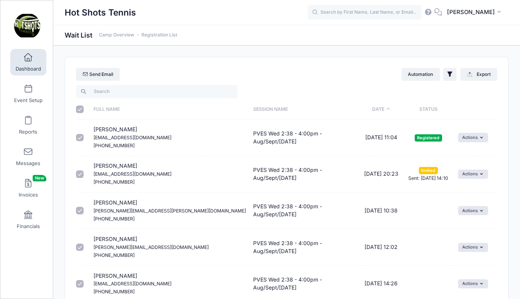
checkbox input "true"
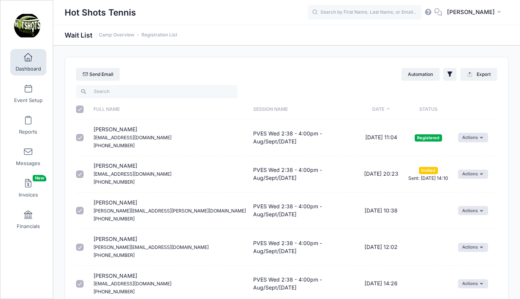
checkbox input "true"
click at [81, 136] on input "checkbox" at bounding box center [80, 138] width 8 height 8
checkbox input "false"
click at [103, 73] on link "Send Email" at bounding box center [98, 74] width 44 height 13
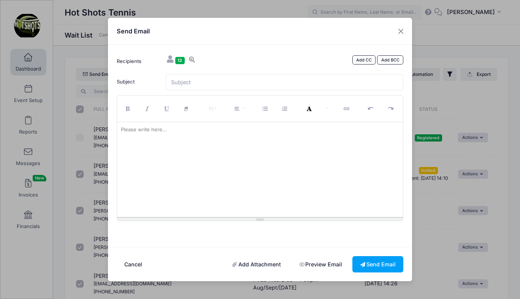
click at [176, 139] on div at bounding box center [260, 169] width 286 height 95
paste div
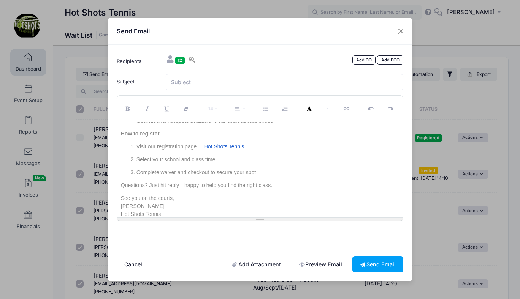
click at [239, 146] on link "Hot Shots Tennis" at bounding box center [224, 147] width 40 height 6
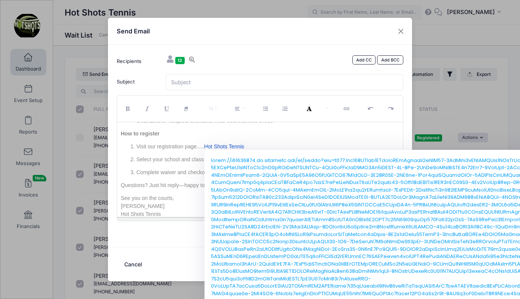
click at [260, 146] on p "Visit our registration page..... Hot Shots Tennis" at bounding box center [267, 147] width 263 height 8
click at [255, 147] on p "Visit our registration page..... Hot Shots Tennis" at bounding box center [267, 147] width 263 height 8
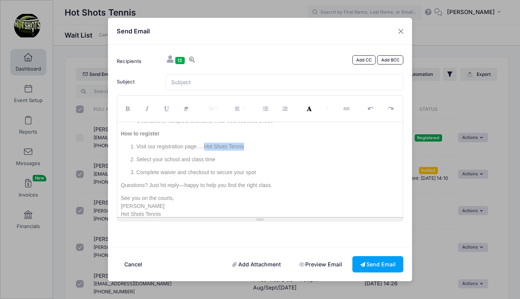
drag, startPoint x: 204, startPoint y: 147, endPoint x: 247, endPoint y: 146, distance: 42.6
click at [247, 146] on p "Visit our registration page.....Hot Shots Tennis" at bounding box center [267, 147] width 263 height 8
click at [344, 109] on icon "Link (⌘+K)" at bounding box center [347, 109] width 7 height 0
type input "Hot Shots Tennis"
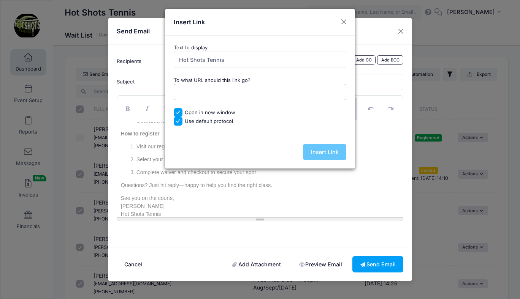
paste input "https://portal.campnetwork.com/Register/Register.php?camp_id=397395"
type input "https://portal.campnetwork.com/Register/Register.php?camp_id=397395"
click at [320, 151] on input "Insert Link" at bounding box center [324, 152] width 43 height 16
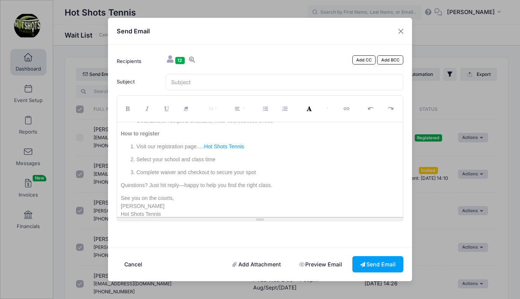
click at [284, 156] on p "Select your school and class time" at bounding box center [267, 160] width 263 height 8
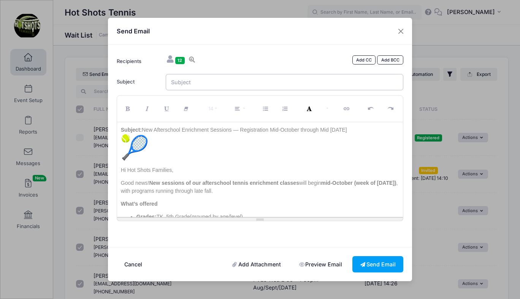
click at [237, 85] on input "Subject" at bounding box center [285, 82] width 238 height 16
paste input "New Afterschool Enrichment Sessions Available - October through January 2026"
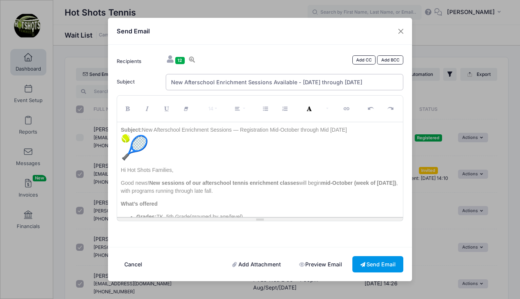
type input "New Afterschool Enrichment Sessions Available - October through January 2026"
click at [372, 265] on button "Send Email" at bounding box center [377, 265] width 51 height 16
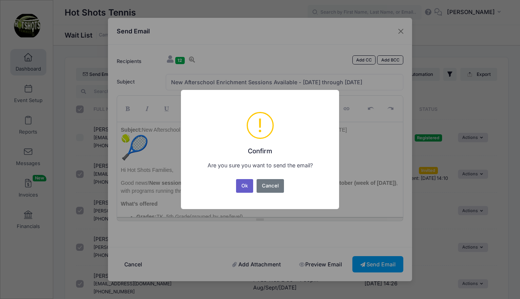
click at [244, 187] on button "Ok" at bounding box center [244, 186] width 17 height 14
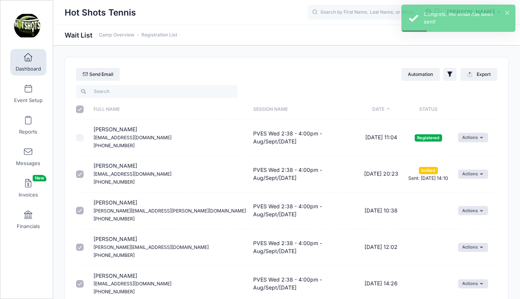
click at [28, 61] on span at bounding box center [28, 58] width 0 height 8
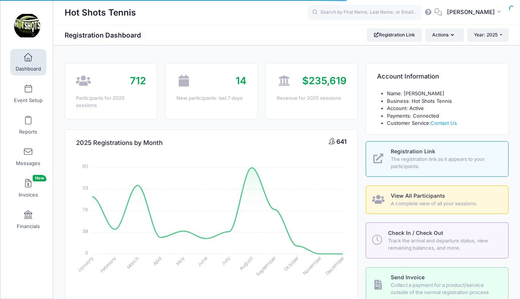
select select
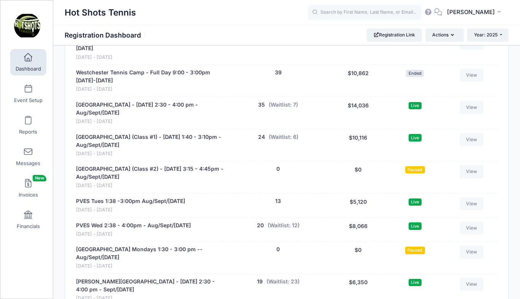
scroll to position [1465, 0]
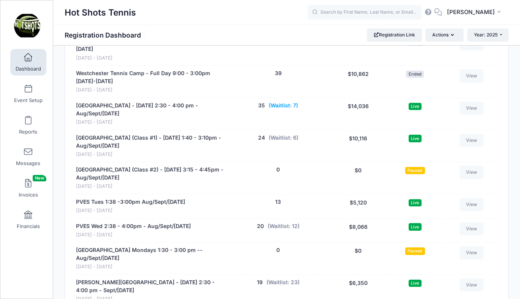
click at [280, 102] on button "(Waitlist: 7)" at bounding box center [283, 106] width 29 height 8
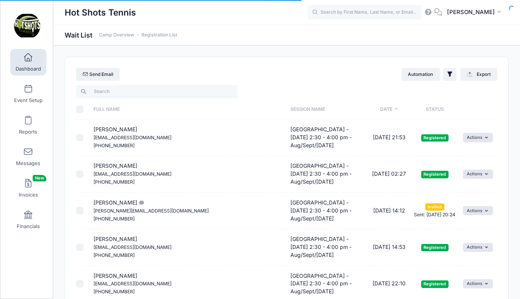
select select "50"
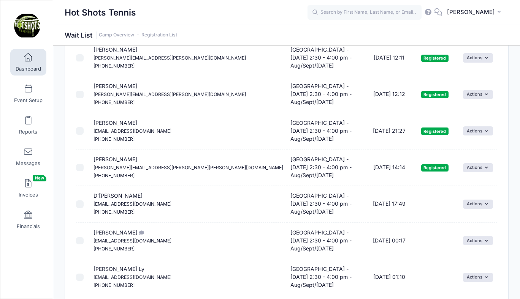
scroll to position [542, 0]
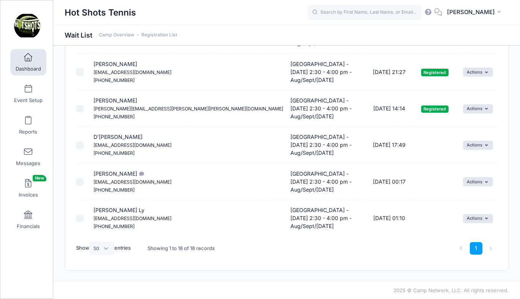
click at [28, 59] on span at bounding box center [28, 58] width 0 height 8
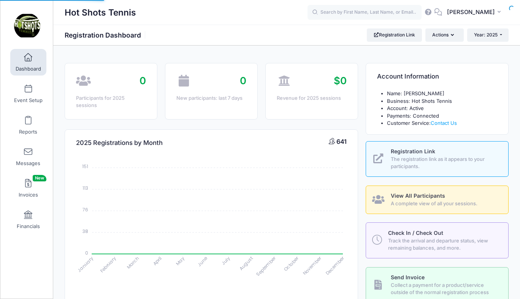
select select
